Goal: Transaction & Acquisition: Purchase product/service

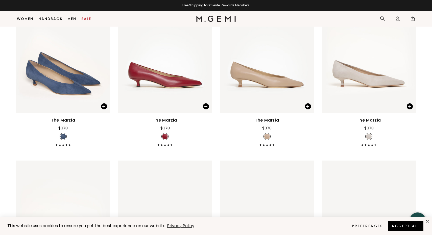
scroll to position [114, 0]
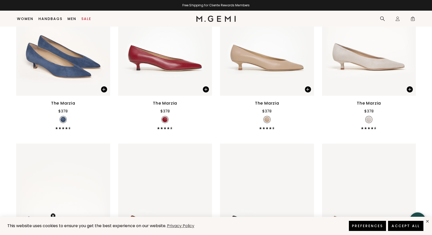
click at [373, 227] on button "Preferences" at bounding box center [367, 225] width 37 height 10
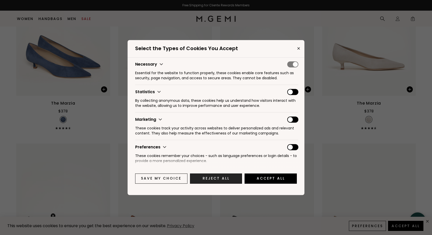
click at [215, 177] on button "Reject All" at bounding box center [216, 178] width 52 height 10
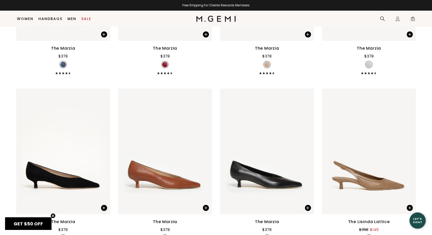
scroll to position [260, 0]
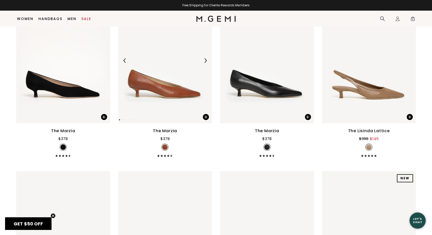
click at [205, 63] on img at bounding box center [205, 60] width 5 height 5
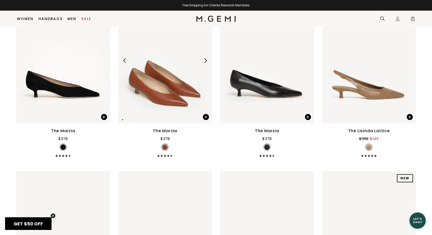
click at [205, 63] on img at bounding box center [205, 60] width 5 height 5
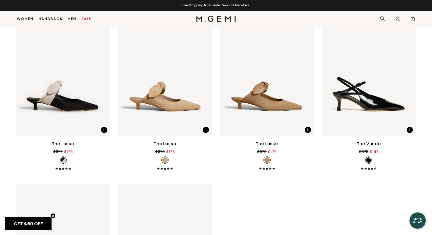
scroll to position [881, 0]
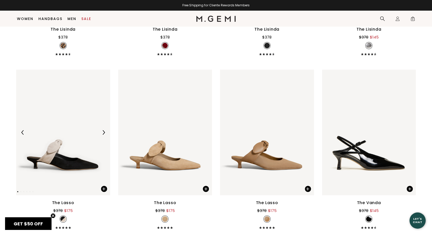
click at [105, 135] on img at bounding box center [103, 132] width 5 height 5
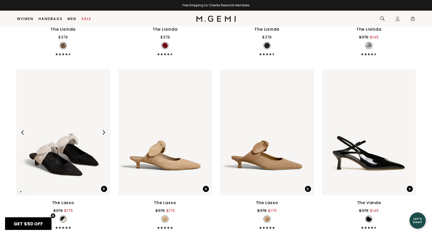
click at [104, 135] on img at bounding box center [103, 132] width 5 height 5
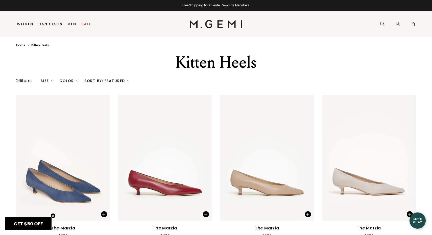
scroll to position [0, 0]
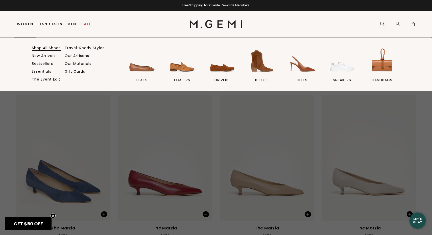
click at [35, 48] on link "Shop All Shoes" at bounding box center [46, 48] width 29 height 5
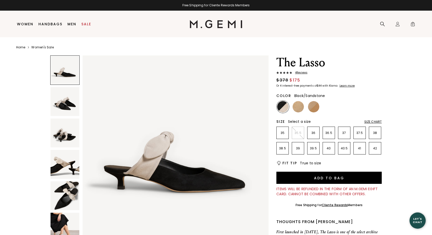
click at [68, 101] on img at bounding box center [65, 101] width 29 height 29
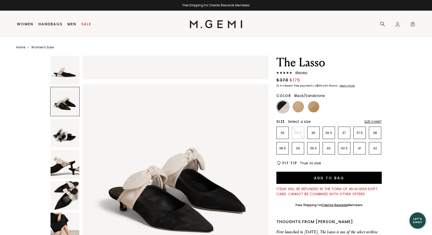
scroll to position [191, 0]
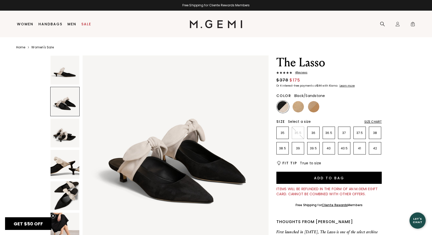
click at [68, 133] on img at bounding box center [65, 132] width 29 height 29
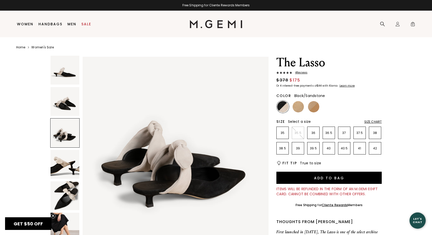
scroll to position [382, 0]
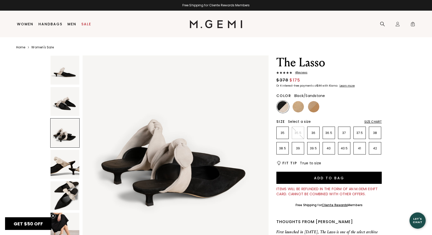
click at [66, 164] on img at bounding box center [65, 164] width 29 height 29
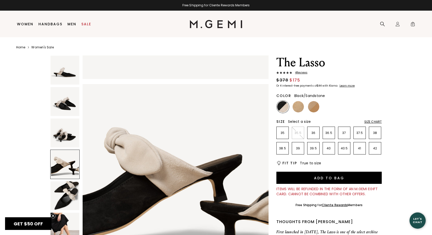
scroll to position [573, 0]
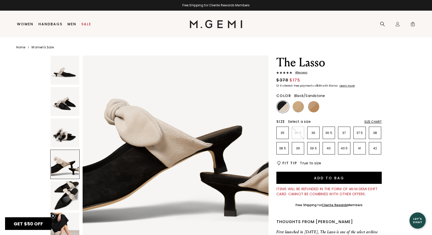
click at [66, 186] on img at bounding box center [65, 195] width 29 height 29
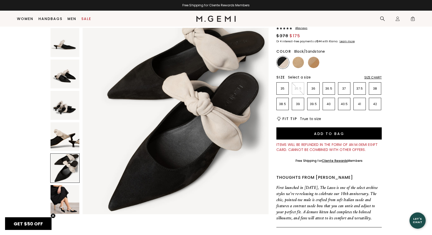
scroll to position [40, 0]
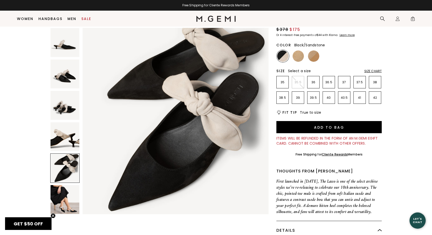
click at [68, 195] on img at bounding box center [65, 199] width 29 height 29
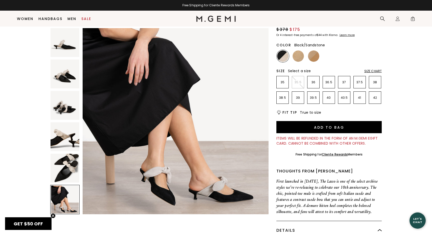
scroll to position [956, 0]
click at [294, 55] on img at bounding box center [298, 55] width 11 height 11
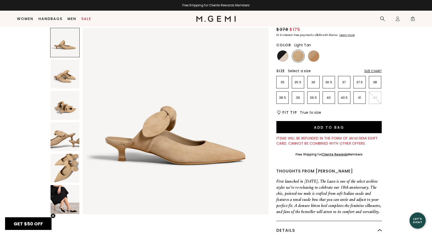
click at [317, 57] on img at bounding box center [313, 55] width 11 height 11
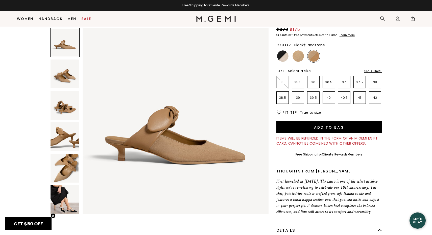
click at [280, 55] on img at bounding box center [282, 55] width 11 height 11
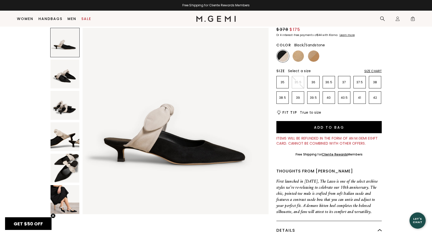
click at [61, 203] on img at bounding box center [65, 199] width 29 height 29
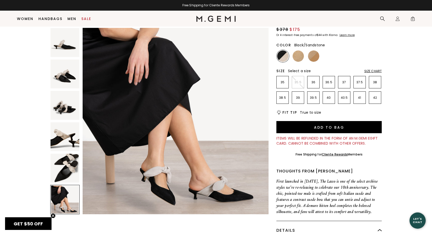
click at [63, 161] on img at bounding box center [65, 167] width 29 height 29
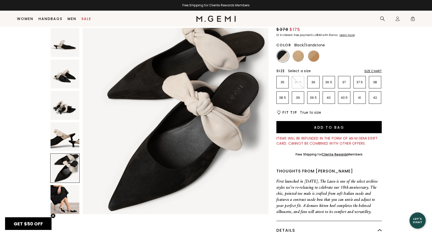
click at [71, 200] on img at bounding box center [65, 199] width 29 height 29
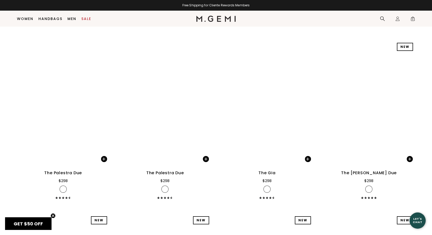
scroll to position [2230, 0]
